Goal: Information Seeking & Learning: Learn about a topic

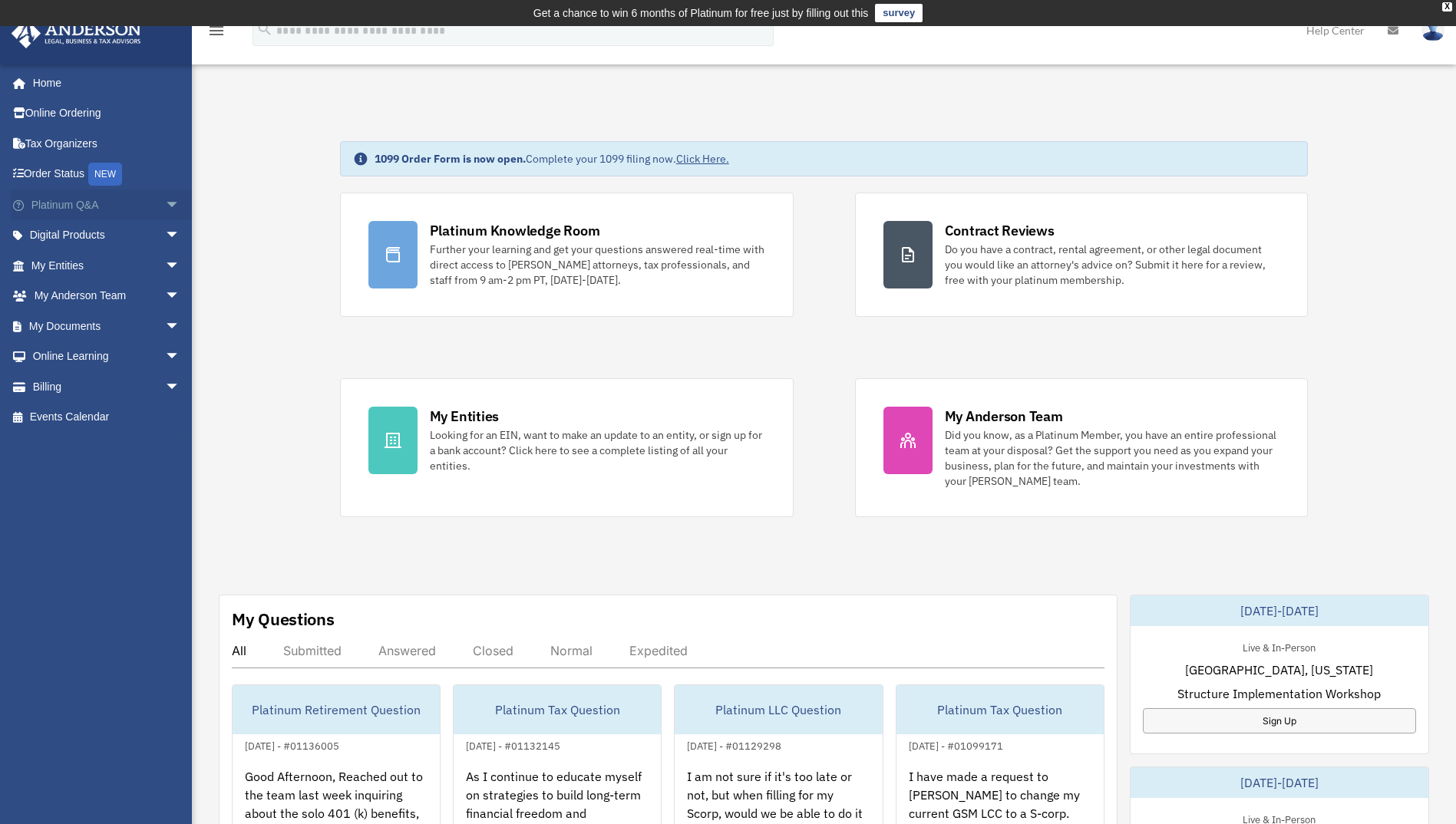
click at [165, 207] on span "arrow_drop_down" at bounding box center [180, 205] width 31 height 32
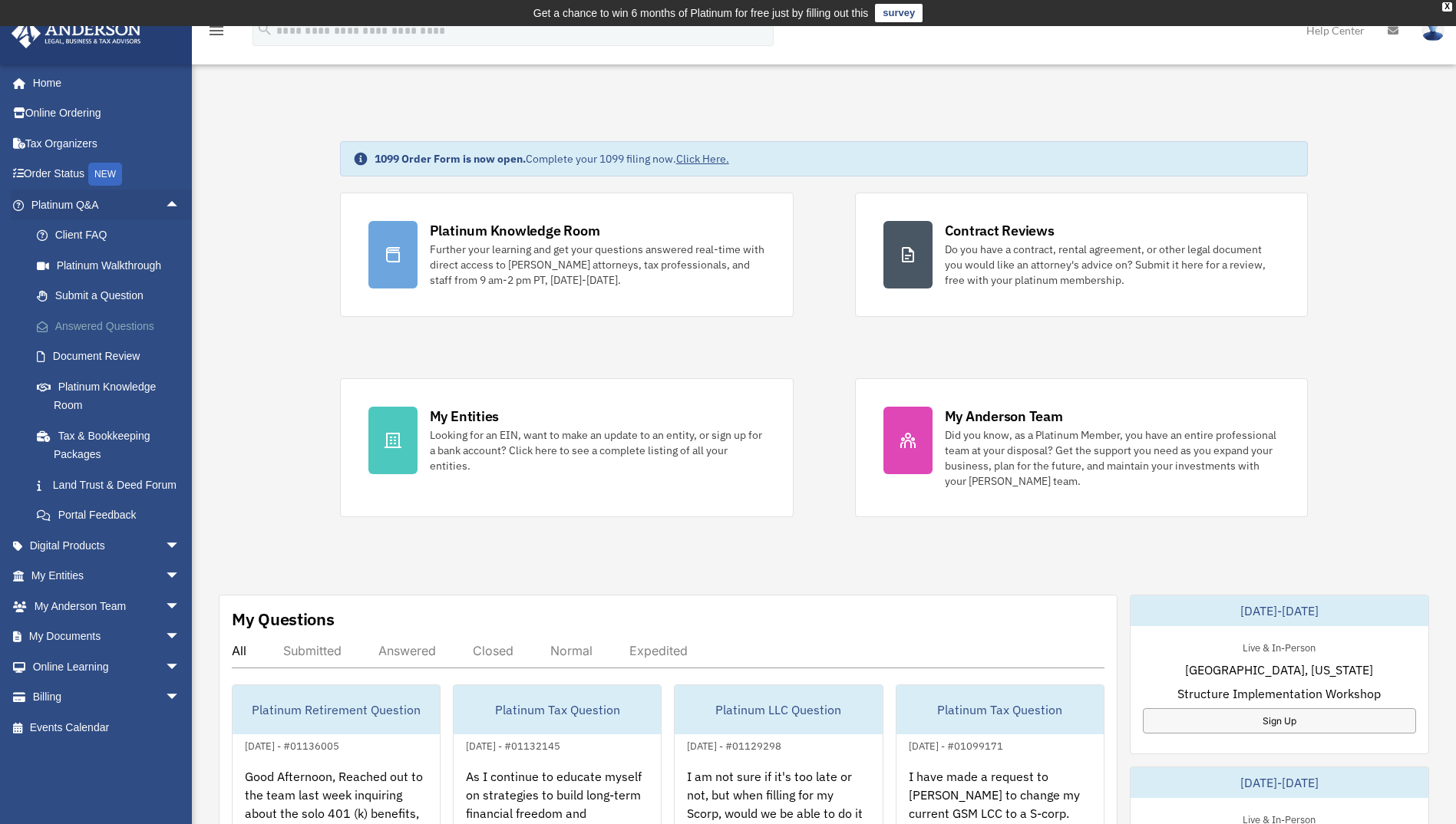
click at [108, 319] on link "Answered Questions" at bounding box center [112, 327] width 182 height 31
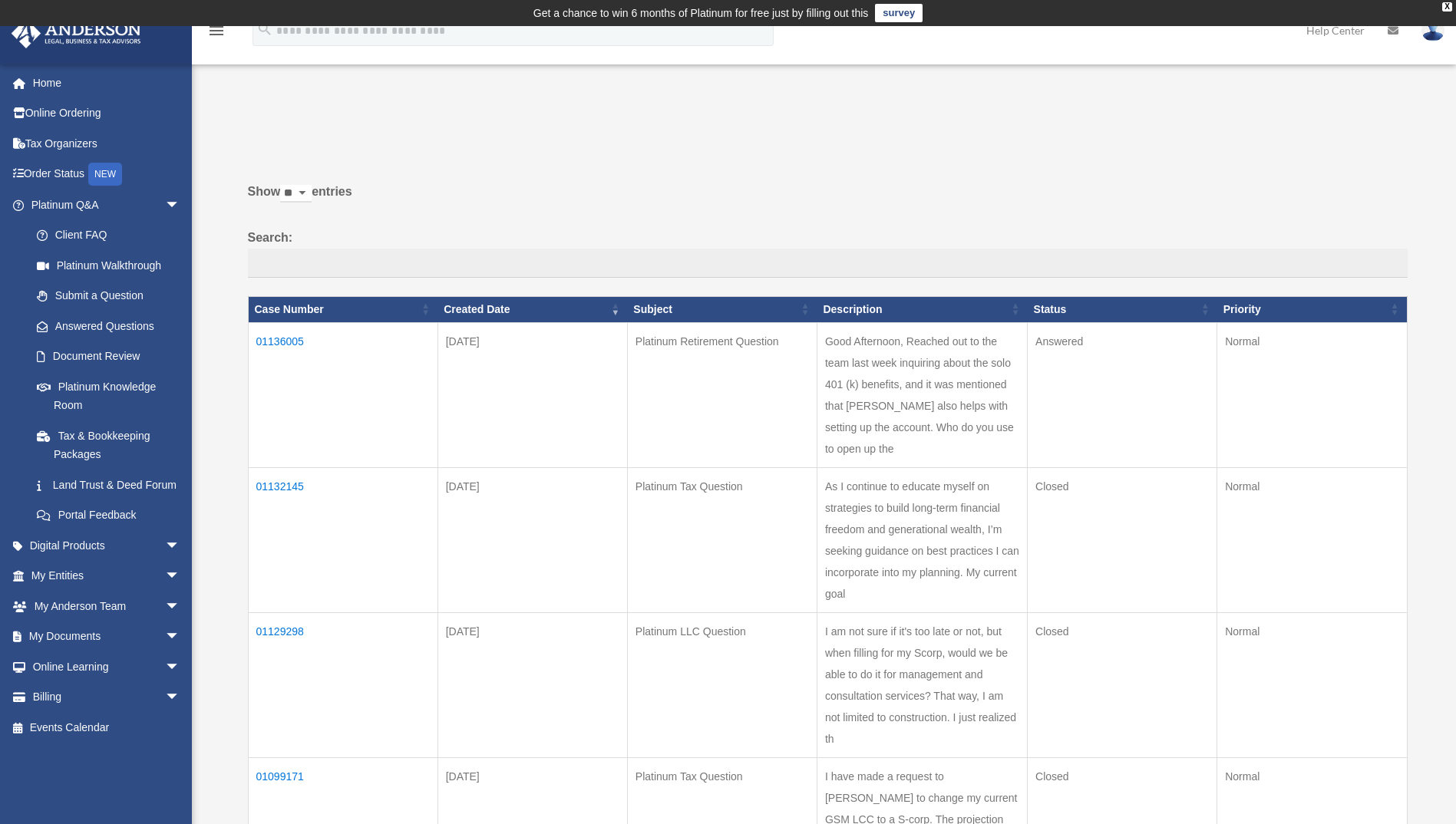
click at [270, 340] on td "01136005" at bounding box center [343, 395] width 190 height 145
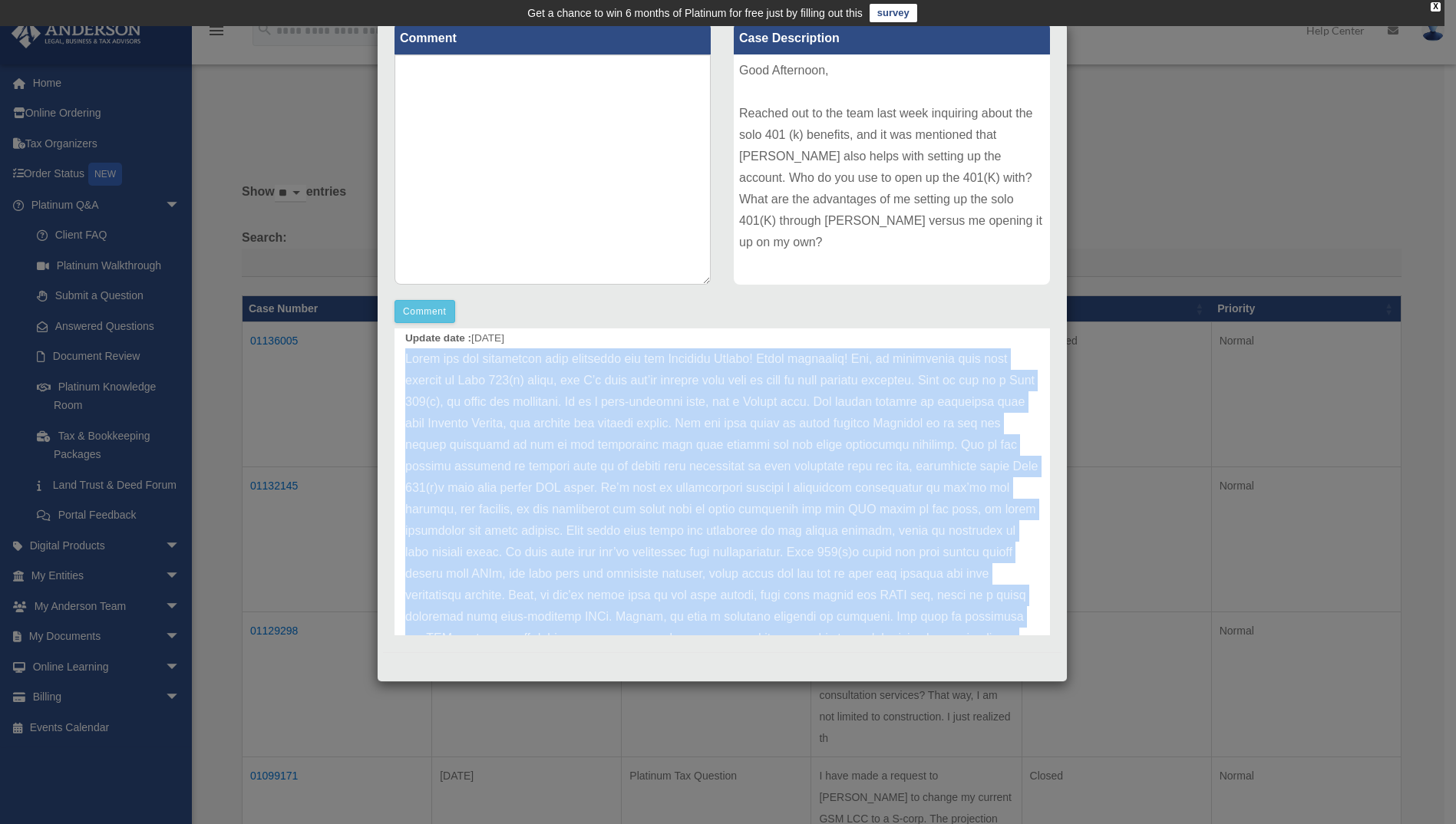
scroll to position [214, 0]
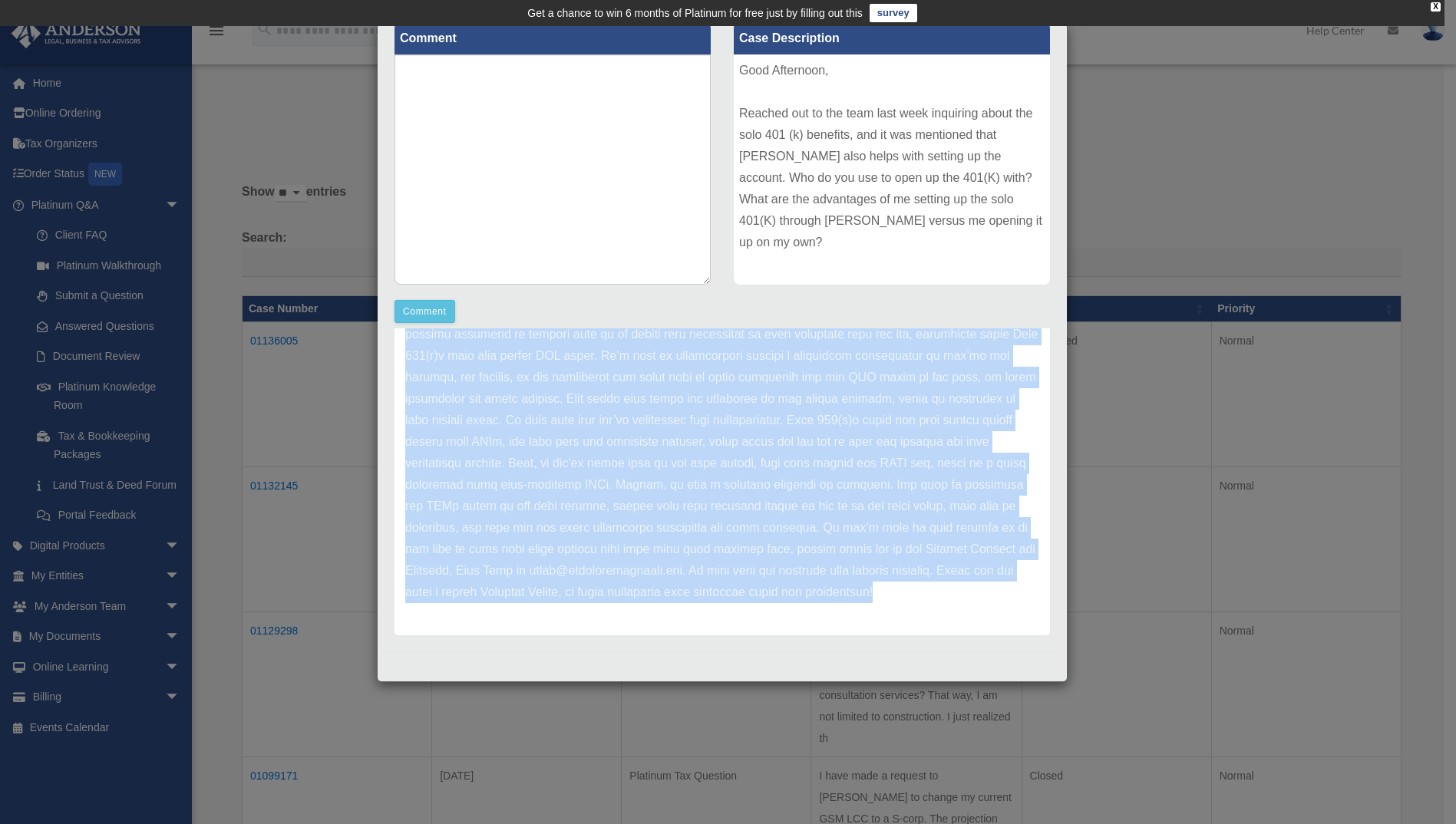
drag, startPoint x: 408, startPoint y: 356, endPoint x: 714, endPoint y: 655, distance: 427.8
click at [714, 655] on div "Case Detail × Platinum Retirement Question Case Number 01136005 Created Date Oc…" at bounding box center [722, 352] width 691 height 659
copy div "Thank you for submitting your questions via the Platinum Portal! Great question…"
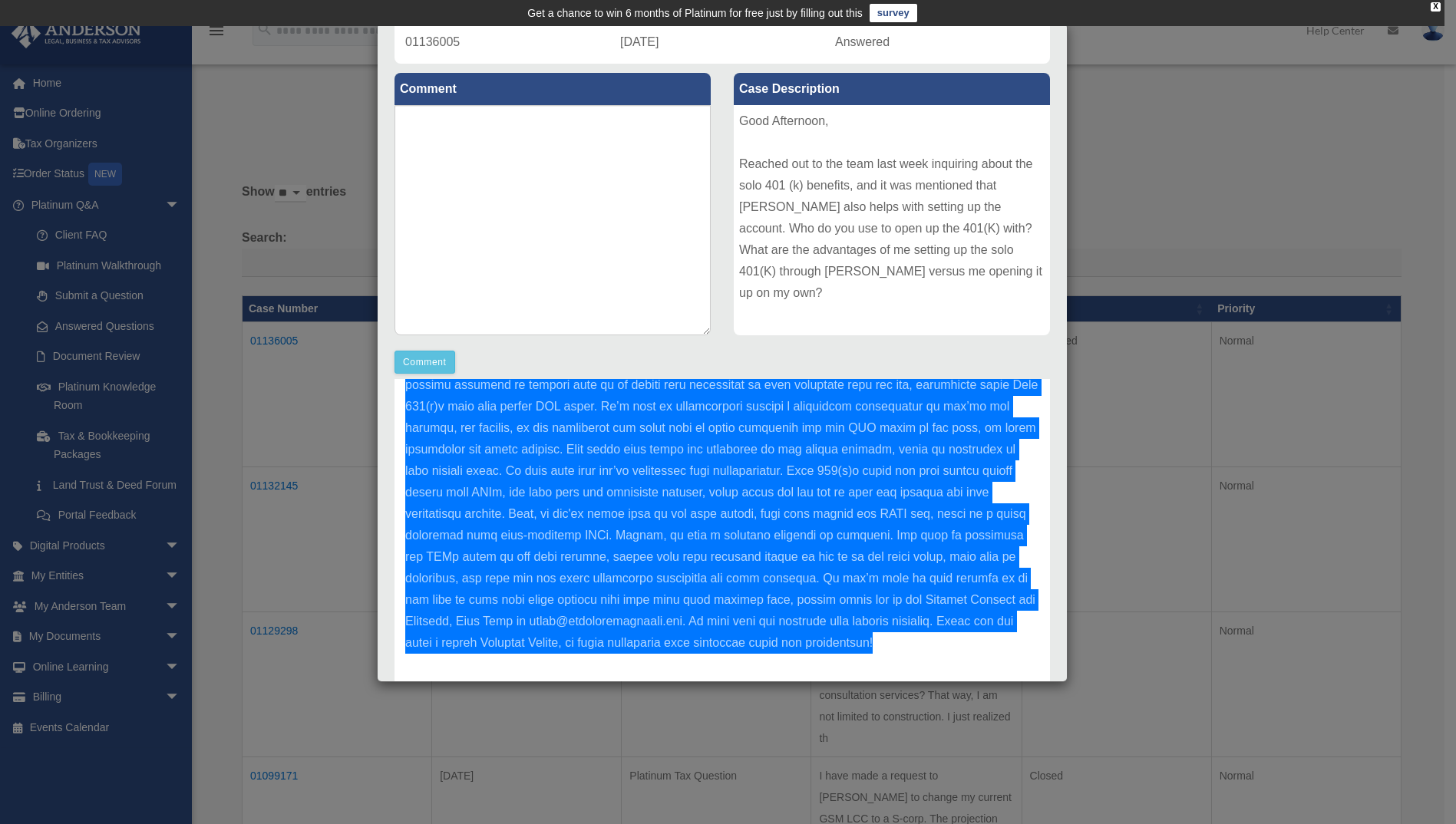
scroll to position [115, 0]
